Goal: Task Accomplishment & Management: Use online tool/utility

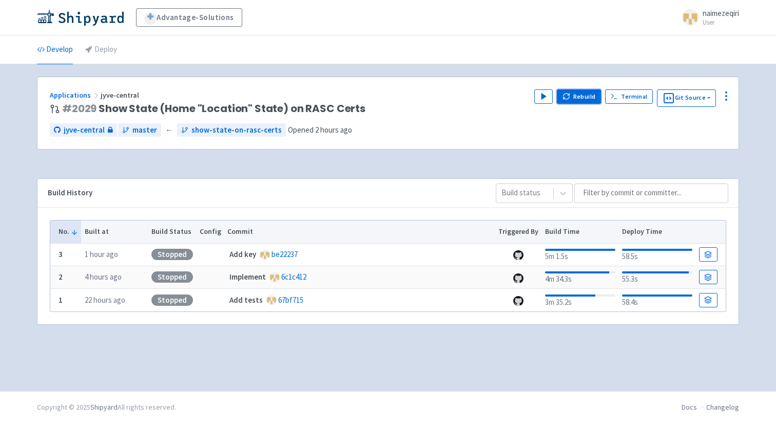
click at [576, 94] on button "Rebuild" at bounding box center [579, 96] width 44 height 14
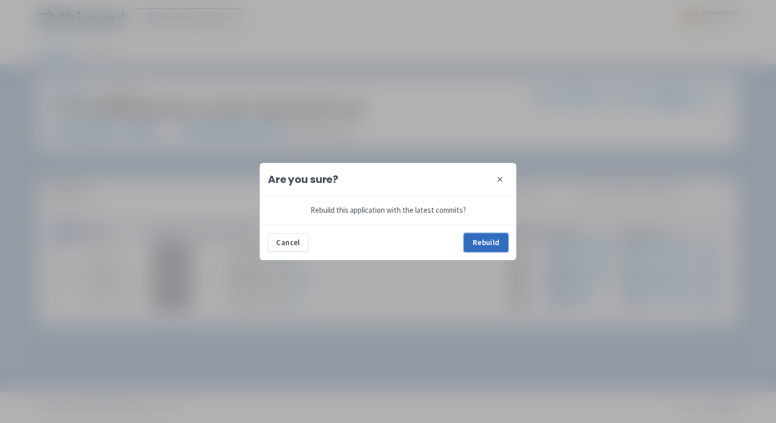
click at [489, 243] on button "Rebuild" at bounding box center [486, 242] width 44 height 18
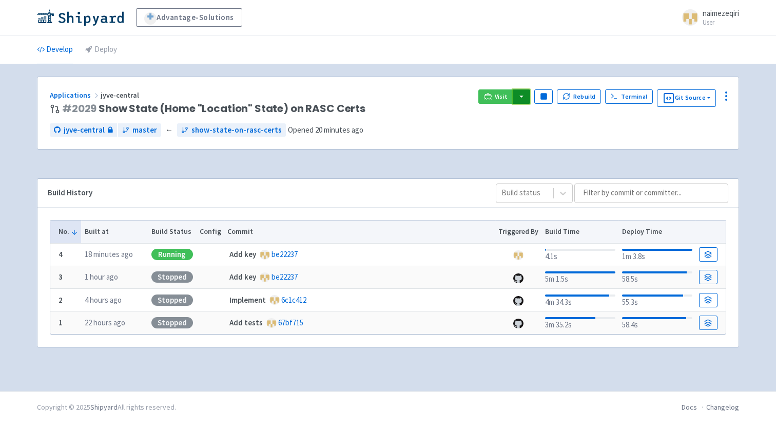
click at [517, 93] on button "button" at bounding box center [521, 96] width 17 height 14
click at [500, 94] on span "Visit" at bounding box center [501, 96] width 13 height 8
click at [495, 94] on link "Visit" at bounding box center [496, 96] width 35 height 14
click at [498, 93] on span "Visit" at bounding box center [501, 96] width 13 height 8
click at [492, 93] on icon at bounding box center [488, 96] width 8 height 8
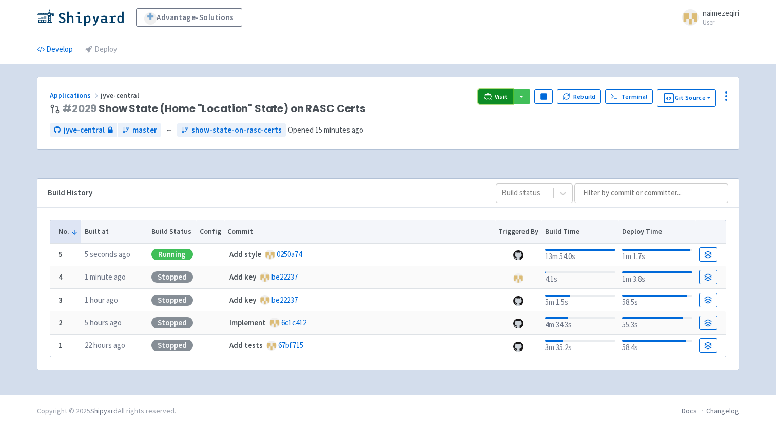
click at [496, 99] on link "Visit" at bounding box center [496, 96] width 35 height 14
